Goal: Navigation & Orientation: Find specific page/section

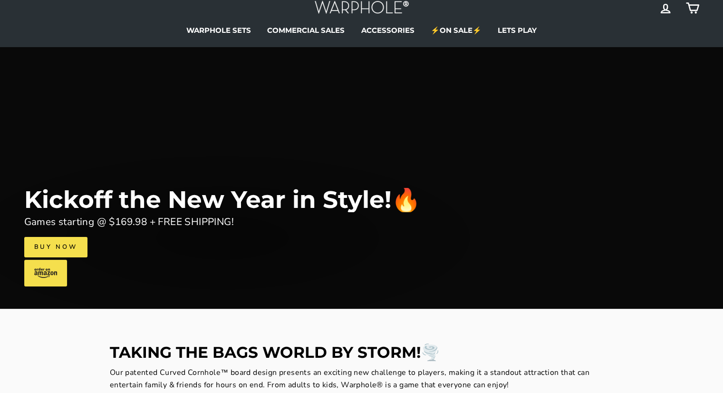
scroll to position [38, 0]
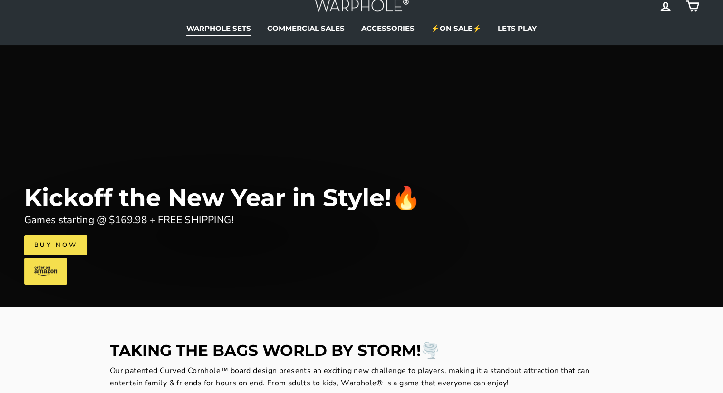
click at [221, 25] on link "WARPHOLE SETS" at bounding box center [218, 28] width 79 height 14
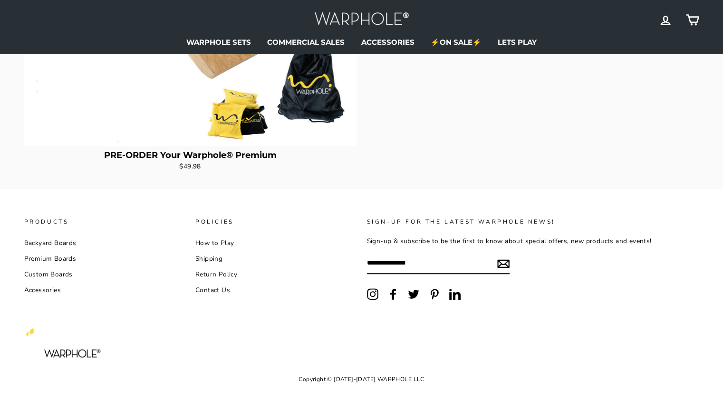
scroll to position [685, 0]
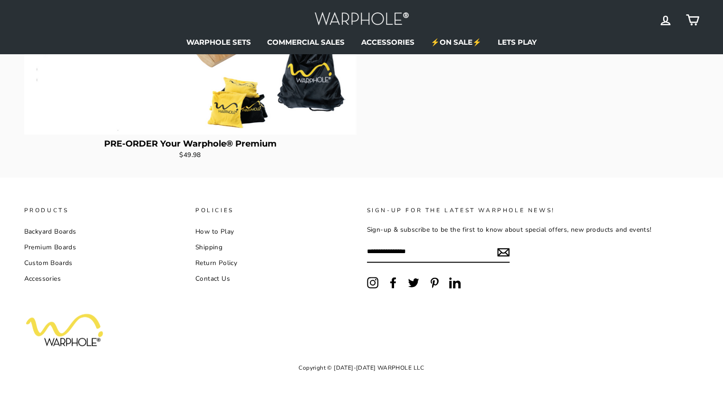
click at [35, 249] on link "Premium Boards" at bounding box center [50, 247] width 52 height 14
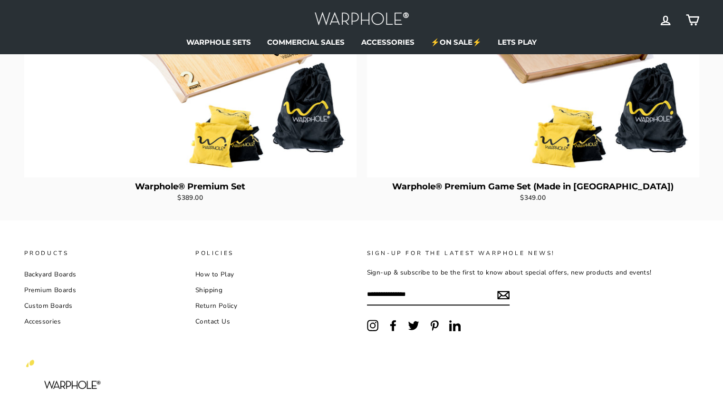
scroll to position [342, 0]
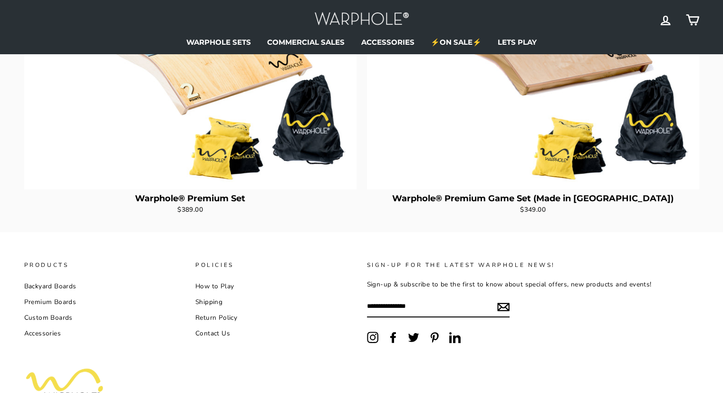
click at [42, 320] on link "Custom Boards" at bounding box center [48, 317] width 49 height 14
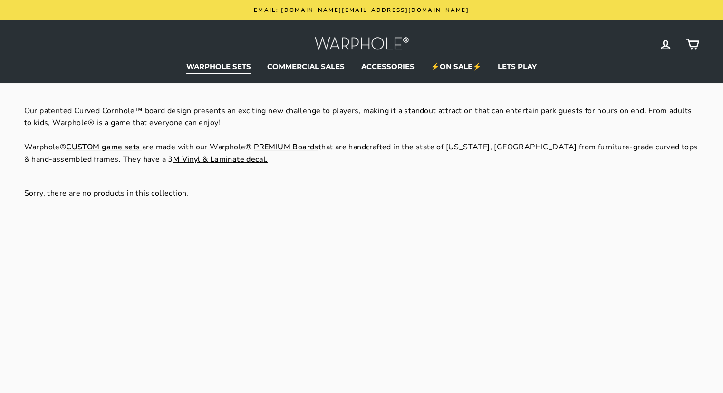
click at [224, 66] on link "WARPHOLE SETS" at bounding box center [218, 66] width 79 height 14
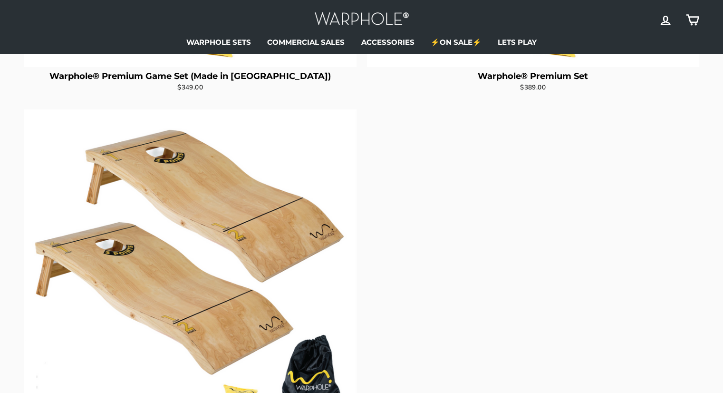
scroll to position [380, 0]
